Goal: Task Accomplishment & Management: Use online tool/utility

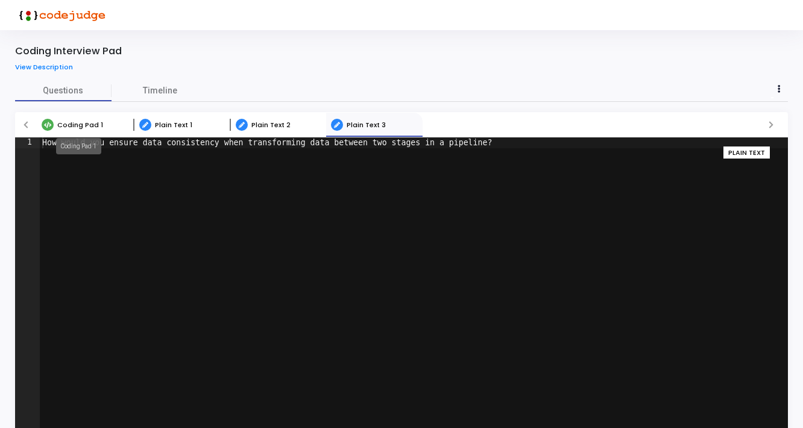
click at [61, 130] on mat-tooltip-component "Coding Pad 1" at bounding box center [79, 146] width 62 height 33
click at [76, 130] on mat-tooltip-component "Coding Pad 1" at bounding box center [79, 146] width 62 height 33
click at [76, 122] on span "Coding Pad 1" at bounding box center [80, 125] width 46 height 10
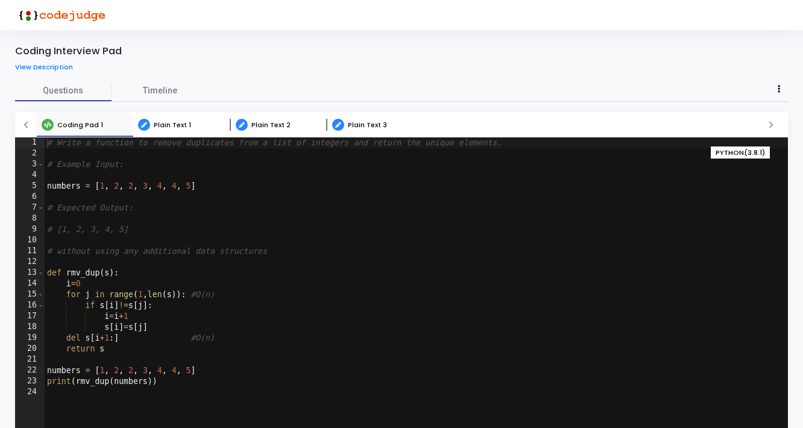
scroll to position [40, 0]
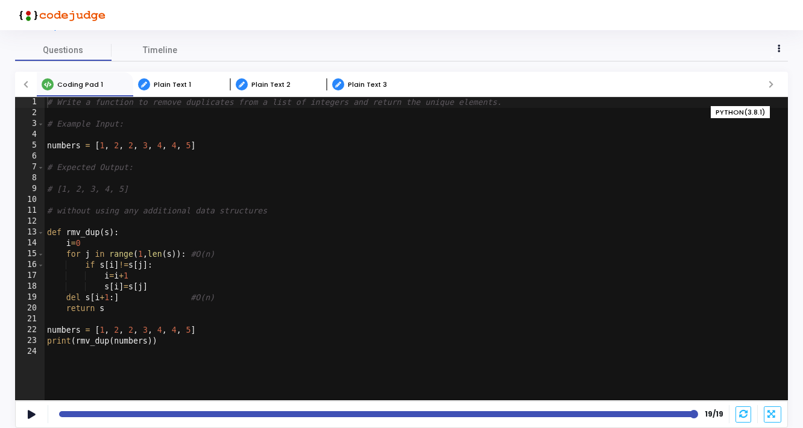
type textarea "print(rmv_dup(numbers))"
click at [192, 342] on div "# Write a function to remove duplicates from a list of integers and return the …" at bounding box center [416, 259] width 743 height 325
click at [29, 415] on icon at bounding box center [32, 414] width 8 height 7
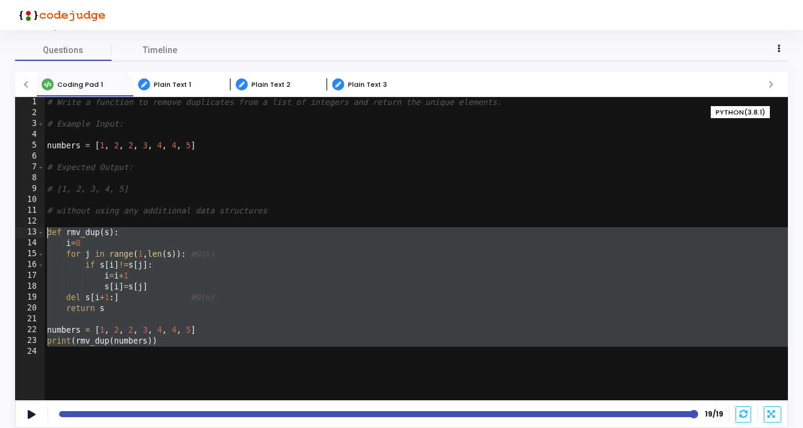
drag, startPoint x: 180, startPoint y: 348, endPoint x: 47, endPoint y: 236, distance: 173.7
click at [47, 236] on div "# Write a function to remove duplicates from a list of integers and return the …" at bounding box center [416, 259] width 743 height 325
click at [177, 346] on div "# Write a function to remove duplicates from a list of integers and return the …" at bounding box center [416, 259] width 743 height 325
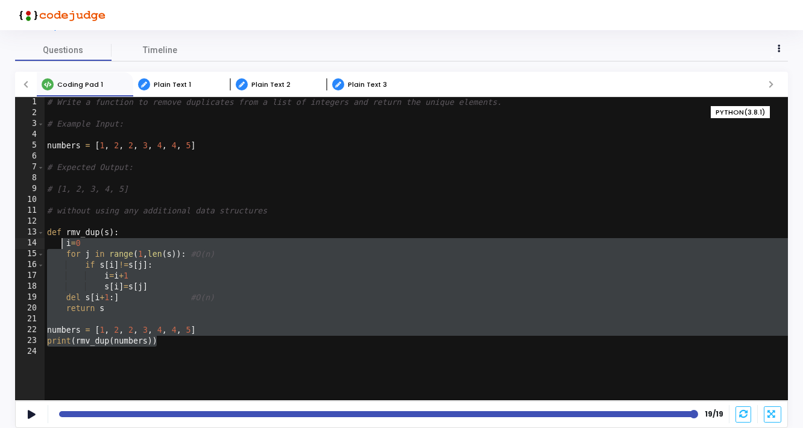
drag, startPoint x: 162, startPoint y: 340, endPoint x: 65, endPoint y: 242, distance: 138.1
click at [65, 240] on div "# Write a function to remove duplicates from a list of integers and return the …" at bounding box center [416, 259] width 743 height 325
type textarea "i=0 for j in range(1,len(s)): #O(n)"
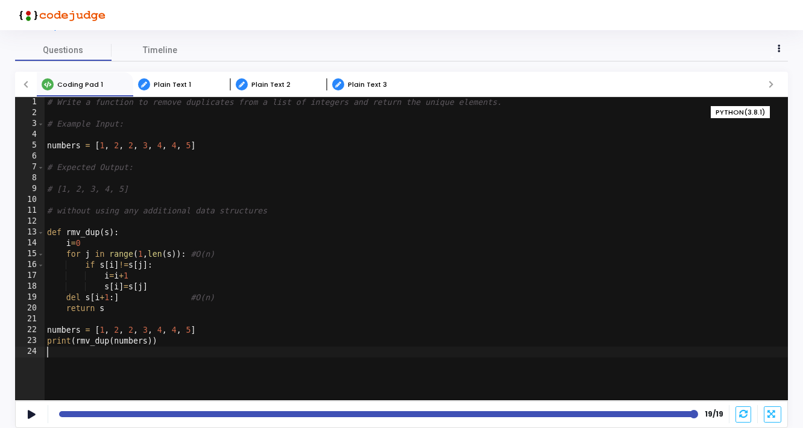
click at [188, 354] on div "# Write a function to remove duplicates from a list of integers and return the …" at bounding box center [416, 259] width 743 height 325
click at [179, 81] on span "Plain Text 1" at bounding box center [172, 85] width 37 height 10
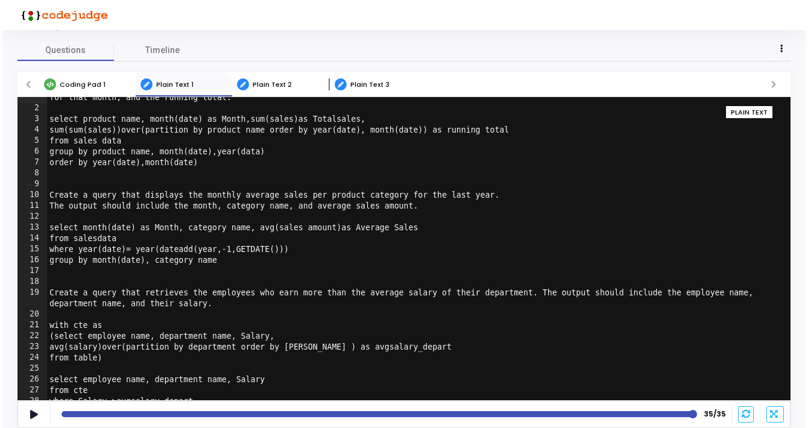
scroll to position [0, 0]
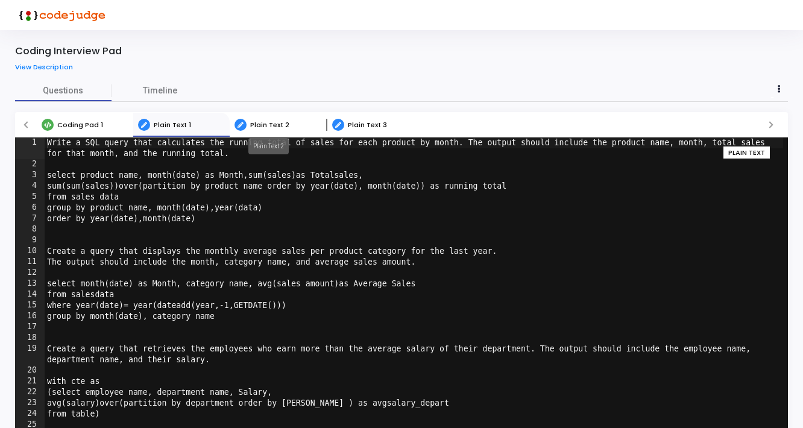
click at [275, 121] on span "Plain Text 2" at bounding box center [269, 125] width 39 height 10
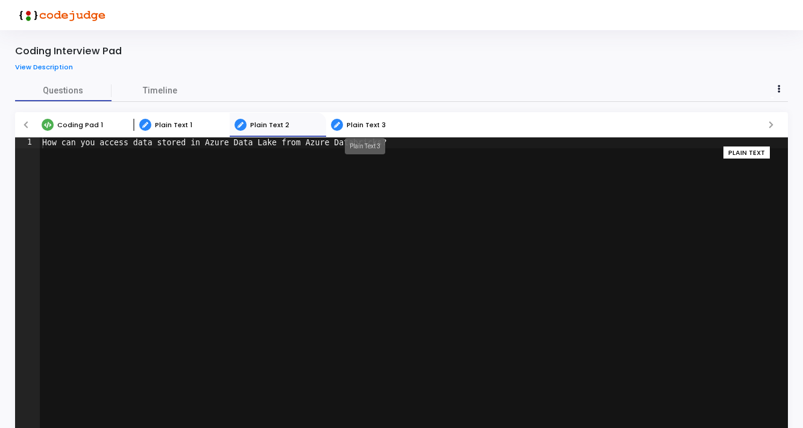
click at [361, 125] on span "Plain Text 3" at bounding box center [366, 125] width 39 height 10
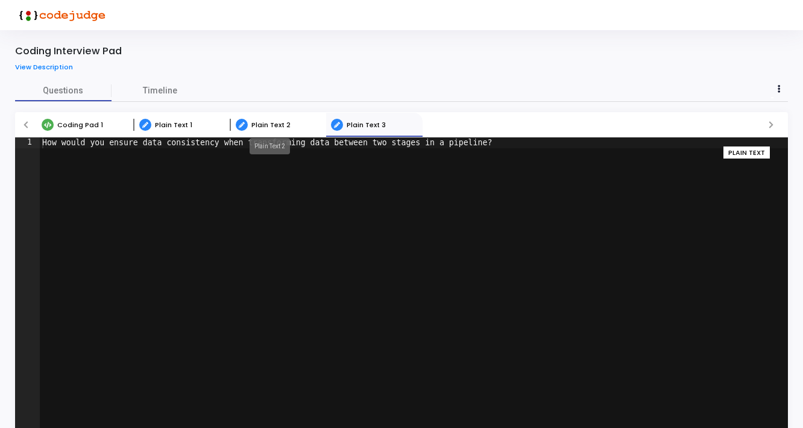
click at [278, 127] on span "Plain Text 2" at bounding box center [270, 125] width 39 height 10
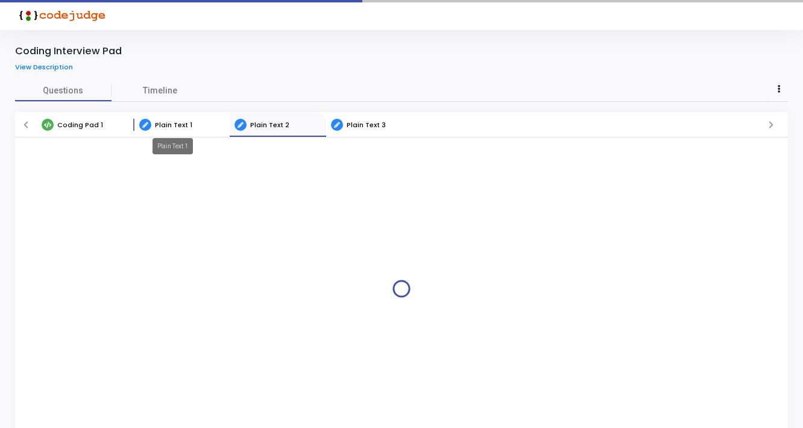
click at [174, 130] on mat-tooltip-component "Plain Text 1" at bounding box center [172, 146] width 57 height 33
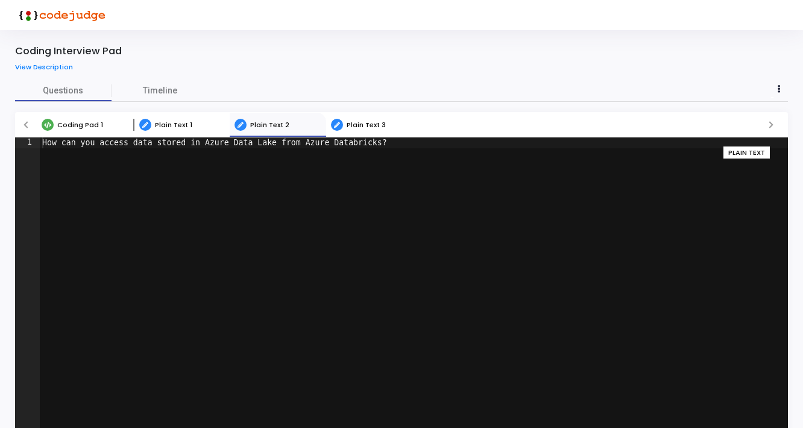
click at [85, 131] on link "Coding Pad 1" at bounding box center [85, 125] width 96 height 24
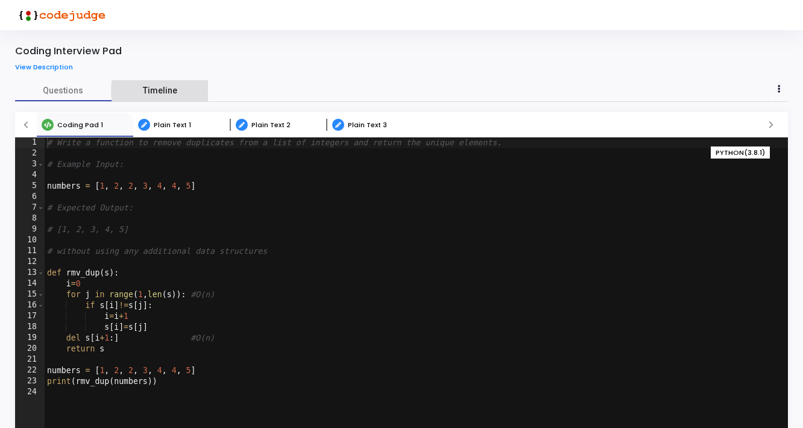
click at [178, 82] on link "Timeline" at bounding box center [160, 90] width 96 height 21
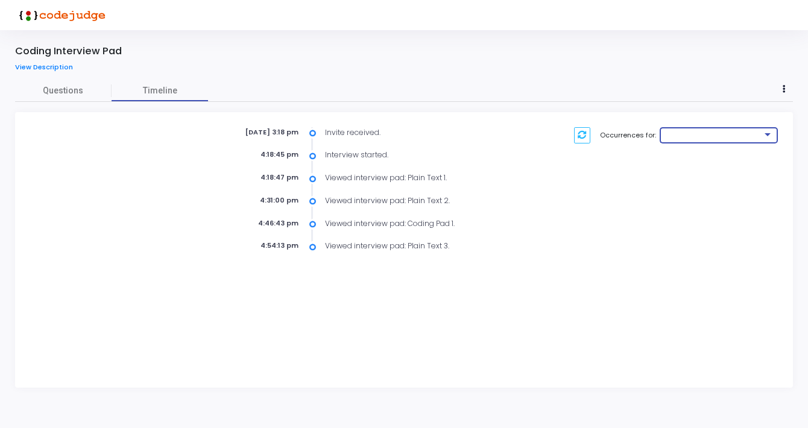
click at [750, 136] on div at bounding box center [713, 135] width 98 height 7
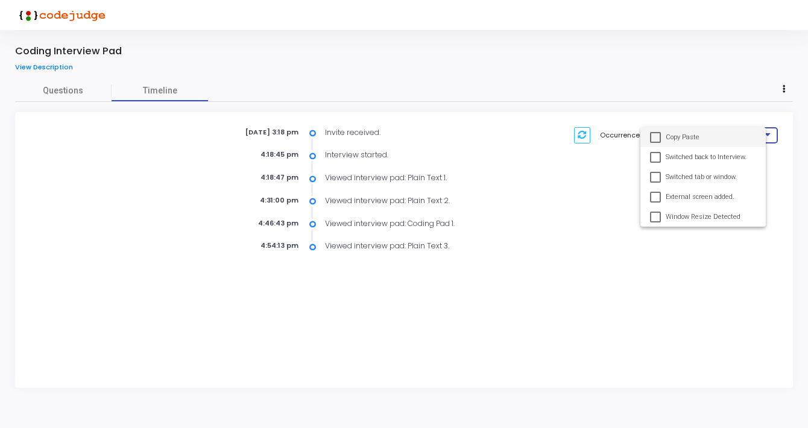
click at [558, 212] on div at bounding box center [404, 214] width 808 height 428
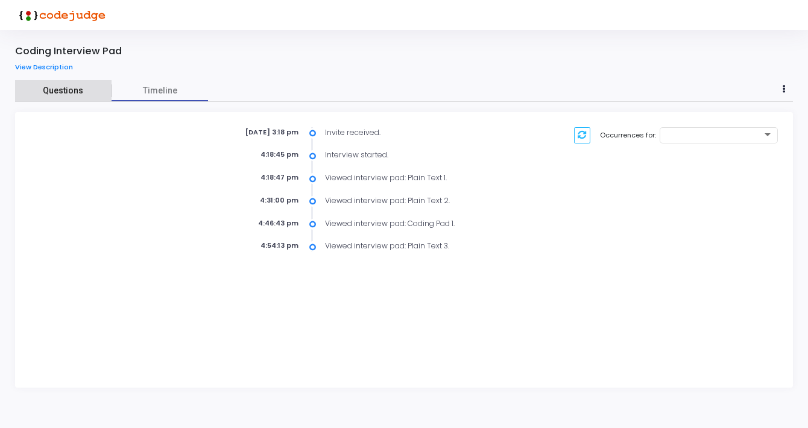
click at [64, 99] on link "Questions" at bounding box center [63, 90] width 96 height 21
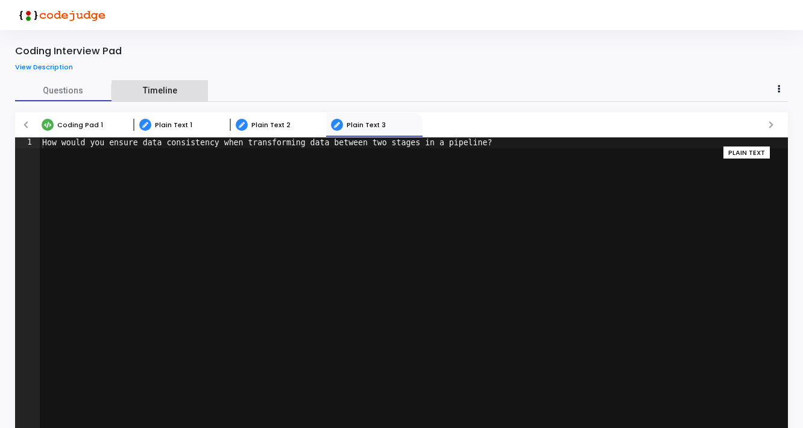
click at [168, 89] on span "Timeline" at bounding box center [160, 90] width 34 height 13
click at [73, 126] on span "Coding Pad 1" at bounding box center [80, 125] width 46 height 10
